Goal: Task Accomplishment & Management: Use online tool/utility

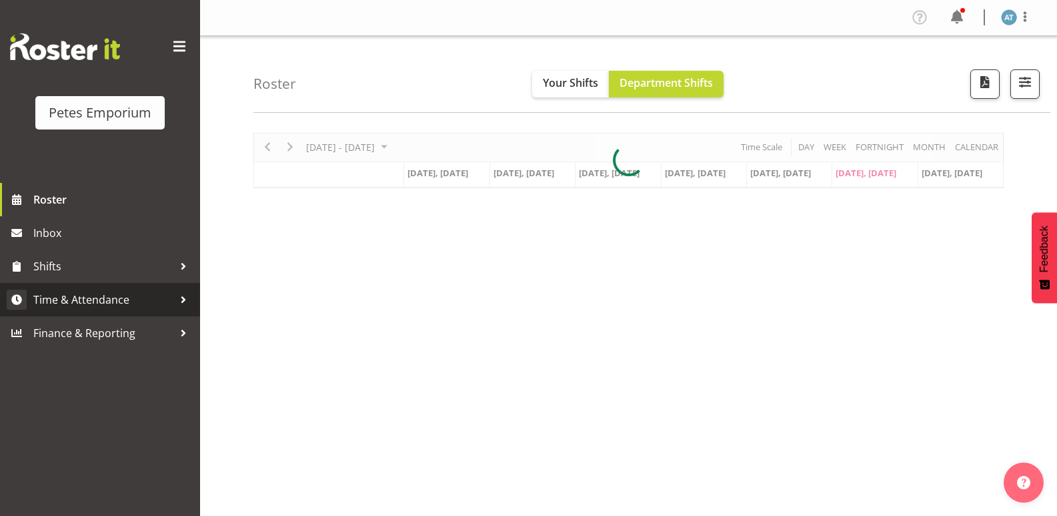
click at [93, 304] on span "Time & Attendance" at bounding box center [103, 300] width 140 height 20
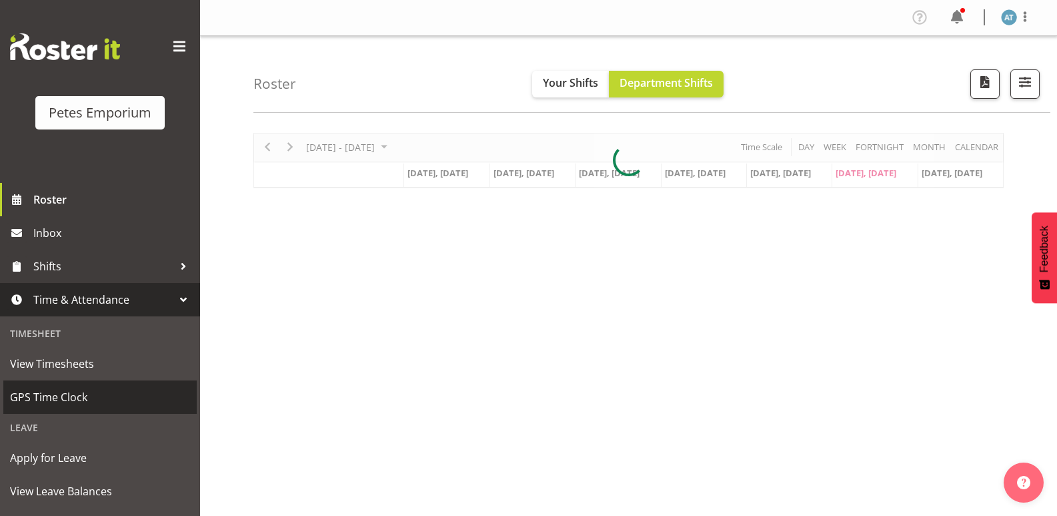
click at [67, 391] on span "GPS Time Clock" at bounding box center [100, 397] width 180 height 20
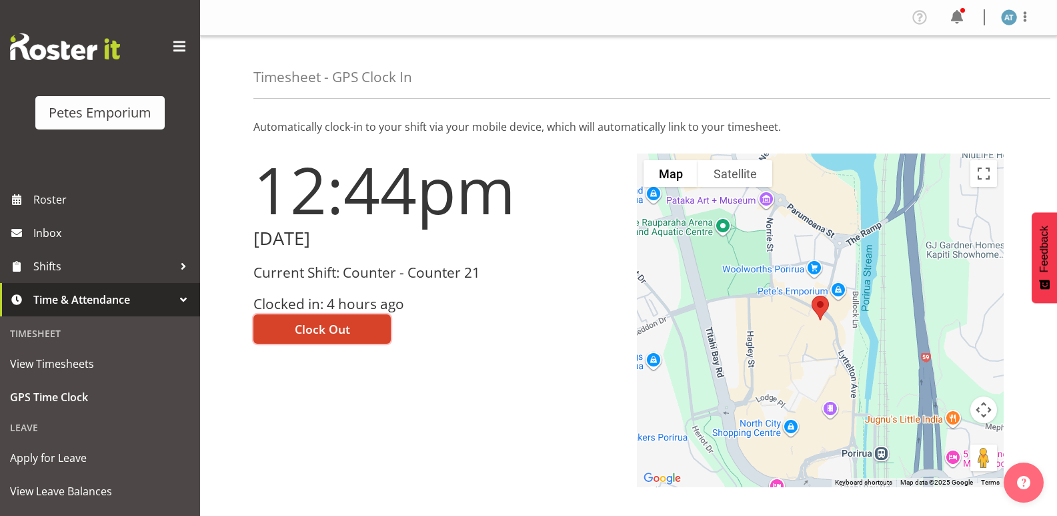
click at [369, 324] on button "Clock Out" at bounding box center [322, 328] width 137 height 29
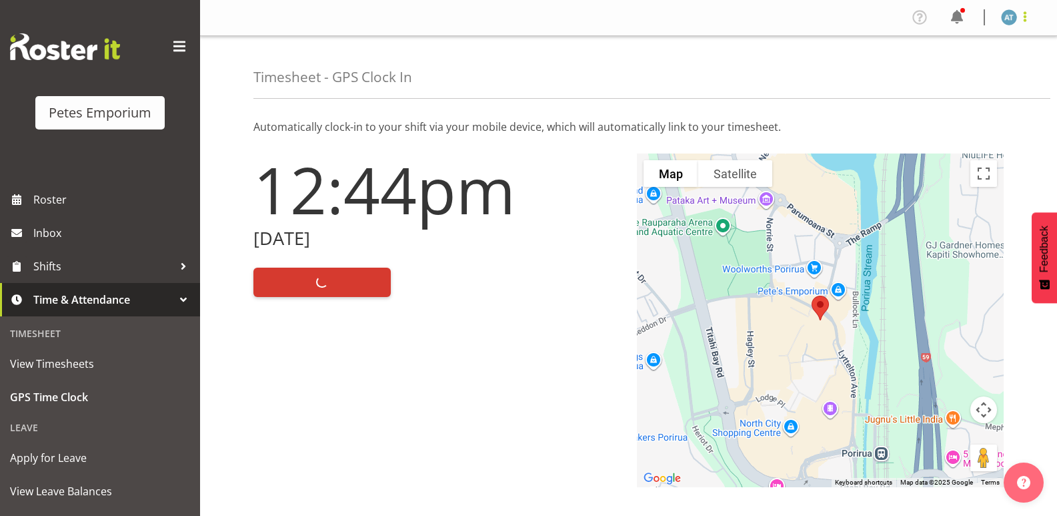
click at [1027, 23] on span at bounding box center [1025, 17] width 16 height 16
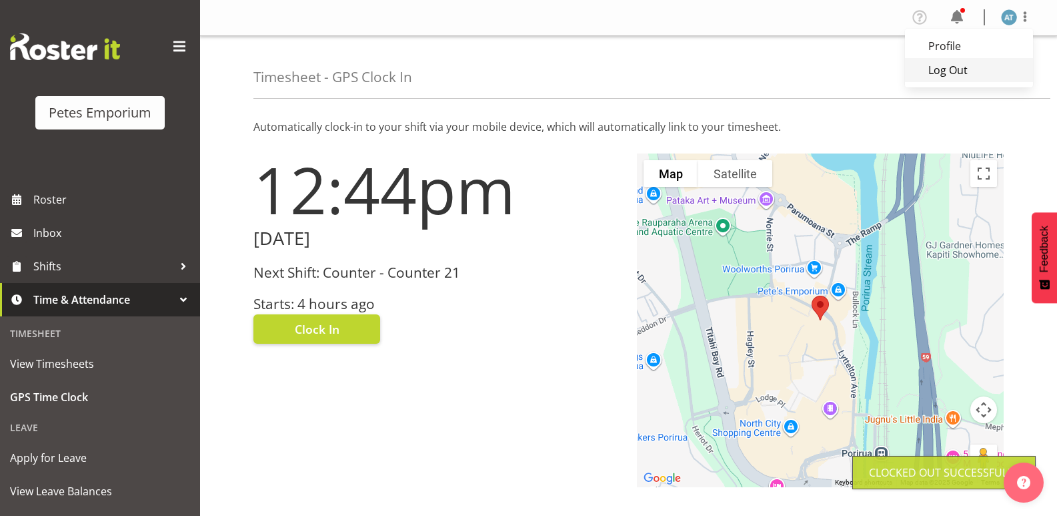
click at [981, 71] on link "Log Out" at bounding box center [969, 70] width 128 height 24
